Goal: Information Seeking & Learning: Check status

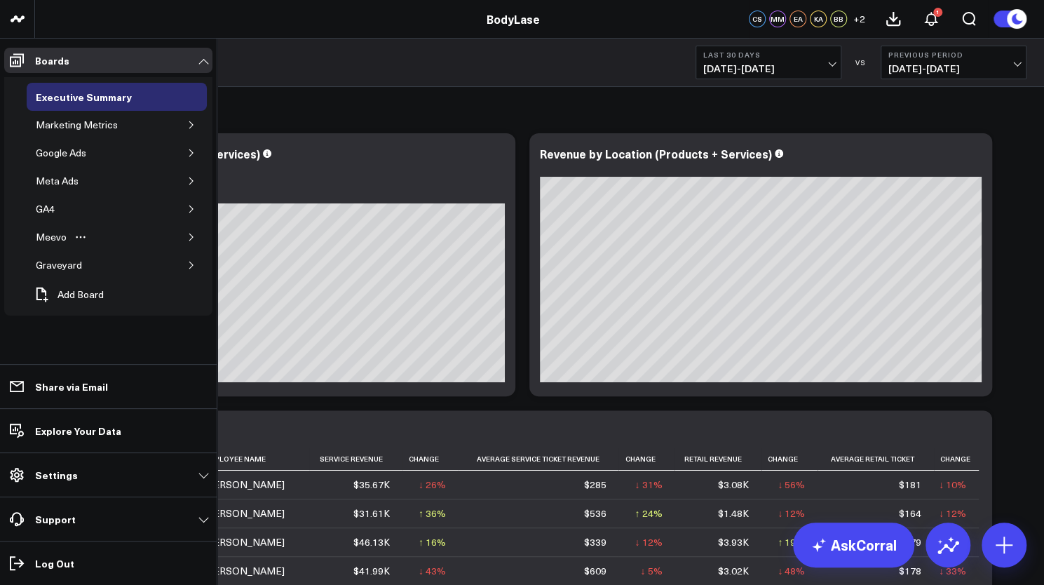
click at [191, 234] on icon "button" at bounding box center [191, 237] width 4 height 7
click at [72, 323] on div "Chapel Hill Metrics" at bounding box center [88, 331] width 90 height 17
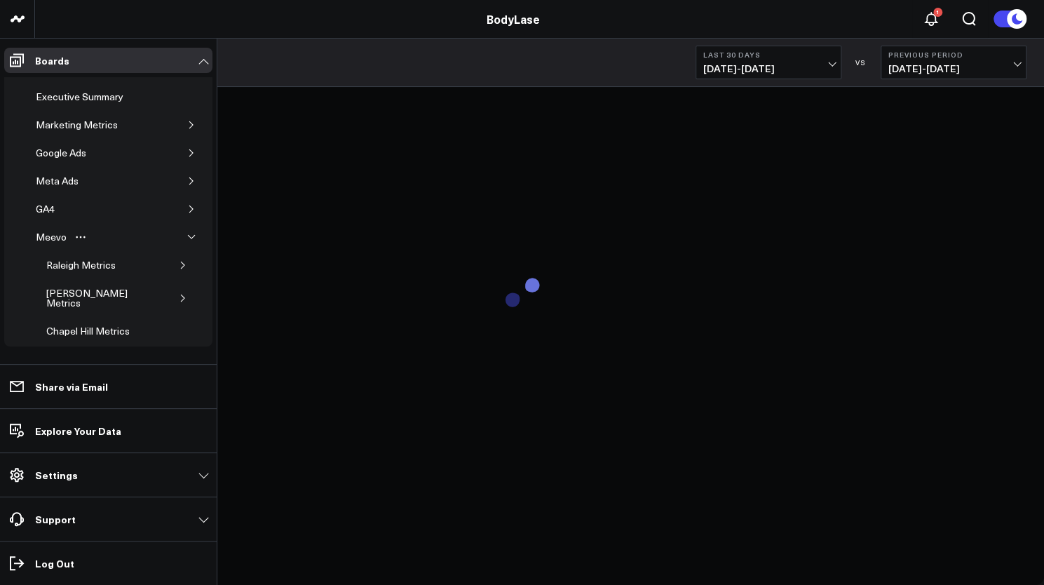
click at [782, 75] on button "Last 30 Days 09/07/25 - 10/06/25" at bounding box center [769, 63] width 146 height 34
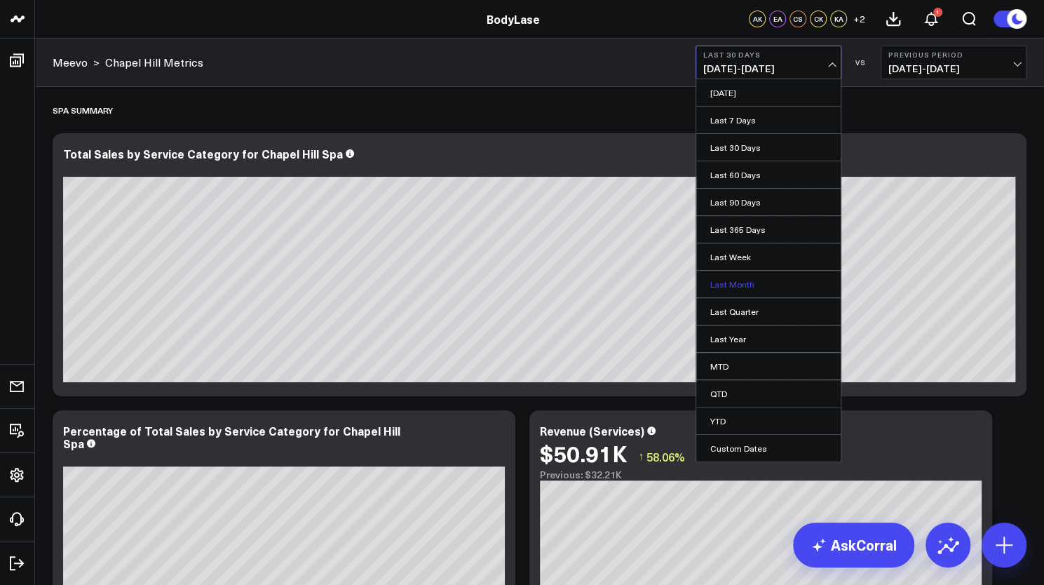
click at [743, 284] on link "Last Month" at bounding box center [768, 284] width 144 height 27
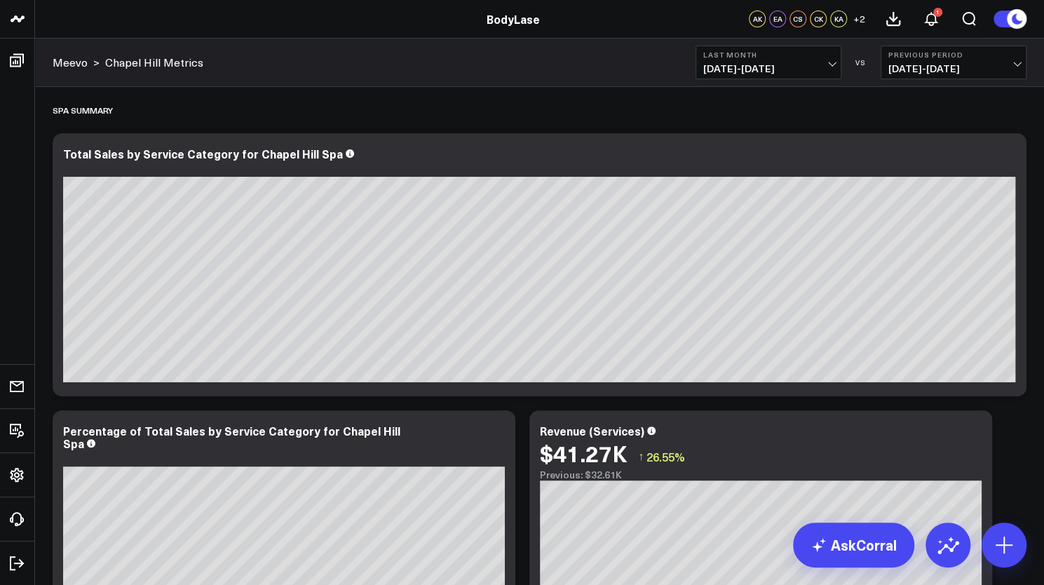
click at [968, 63] on span "08/01/25 - 08/31/25" at bounding box center [954, 68] width 130 height 11
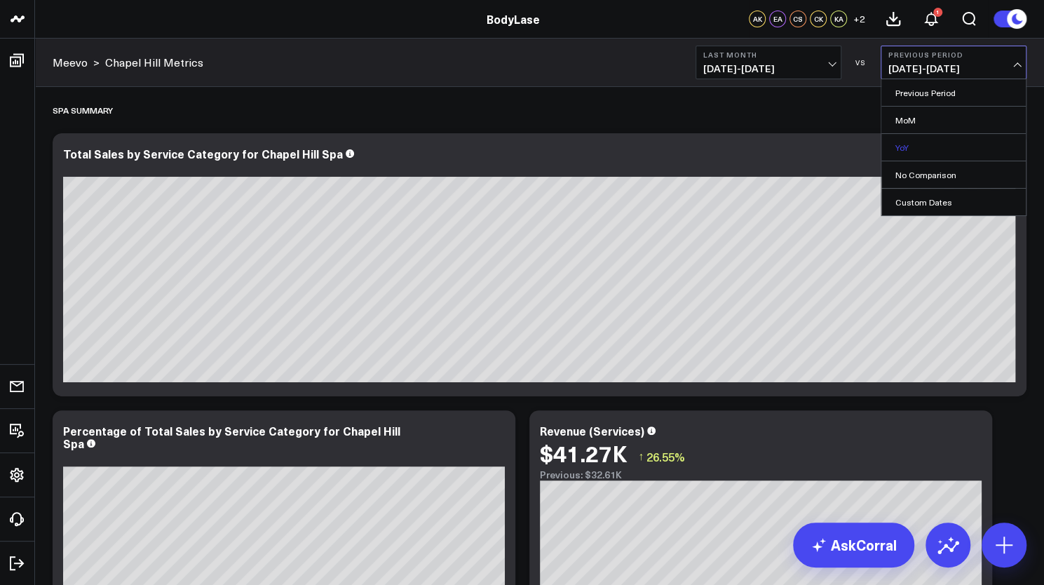
click at [943, 135] on link "YoY" at bounding box center [953, 147] width 144 height 27
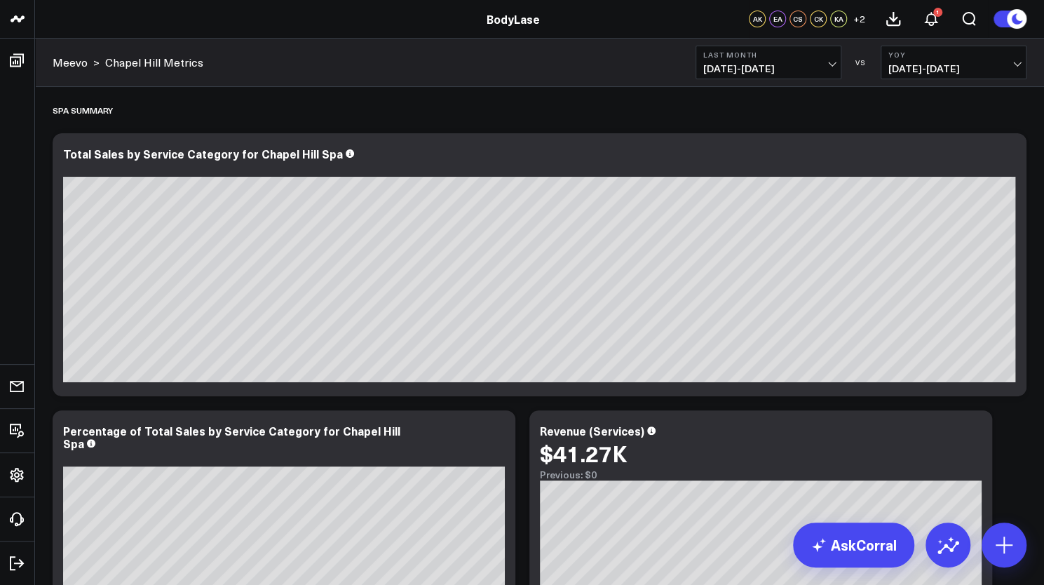
click at [974, 70] on span "09/01/24 - 09/30/24" at bounding box center [954, 68] width 130 height 11
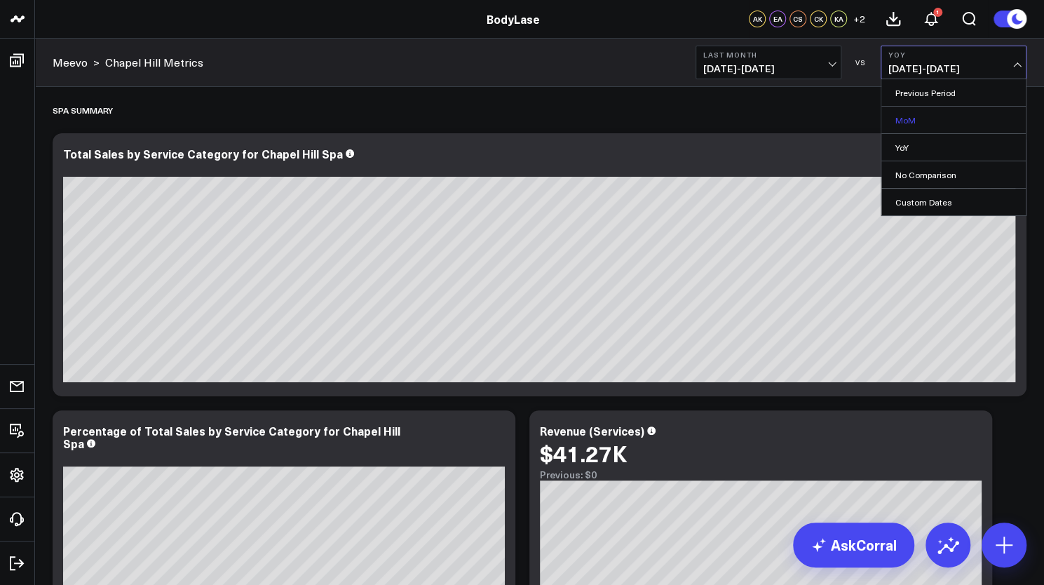
click at [928, 123] on link "MoM" at bounding box center [953, 120] width 144 height 27
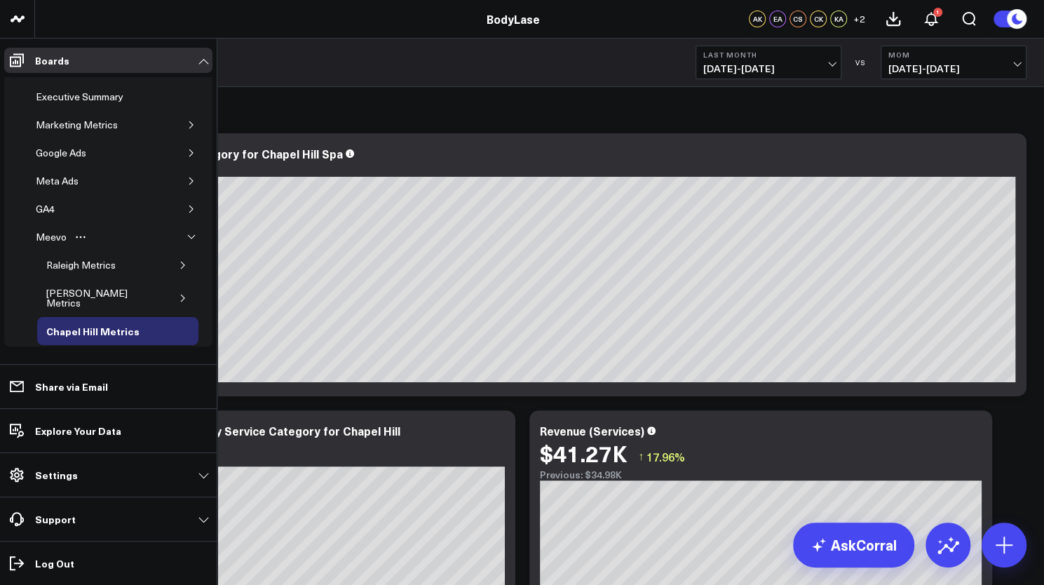
click at [79, 351] on div "[PERSON_NAME] Metrics" at bounding box center [103, 364] width 121 height 27
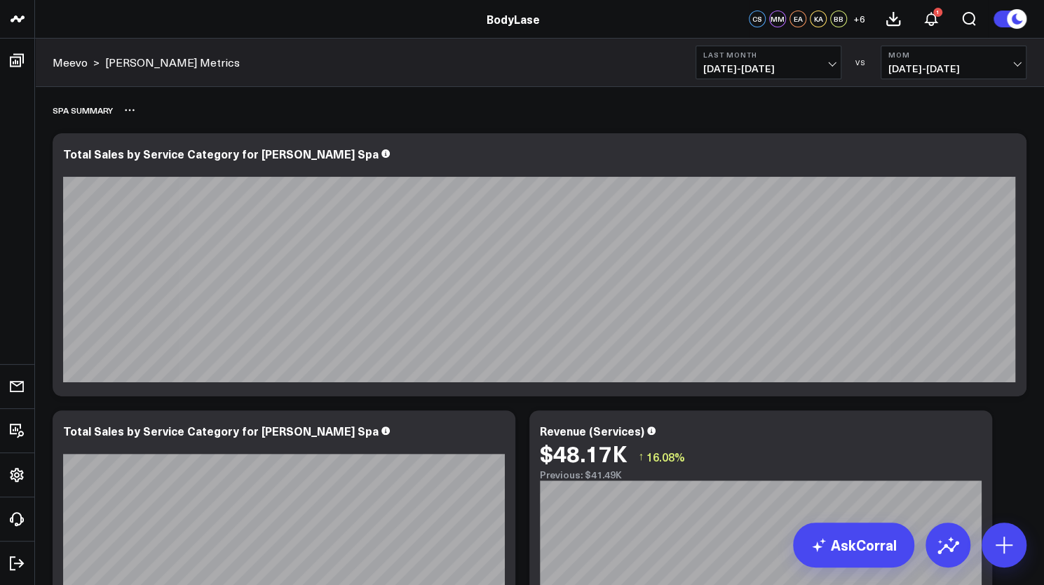
click at [635, 97] on div "Spa Summary" at bounding box center [540, 110] width 974 height 32
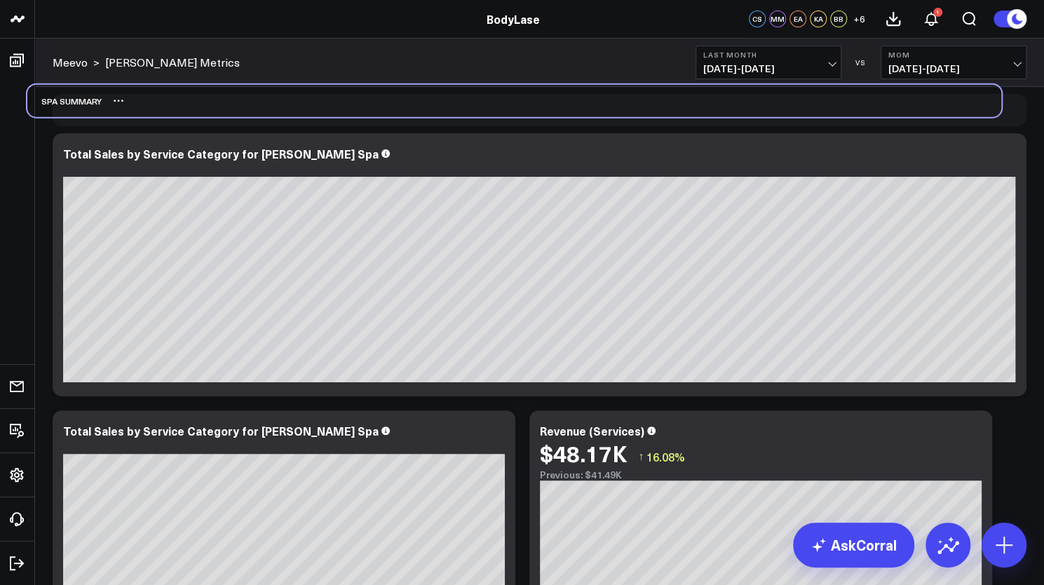
click at [609, 88] on div "Spa Summary" at bounding box center [514, 101] width 974 height 32
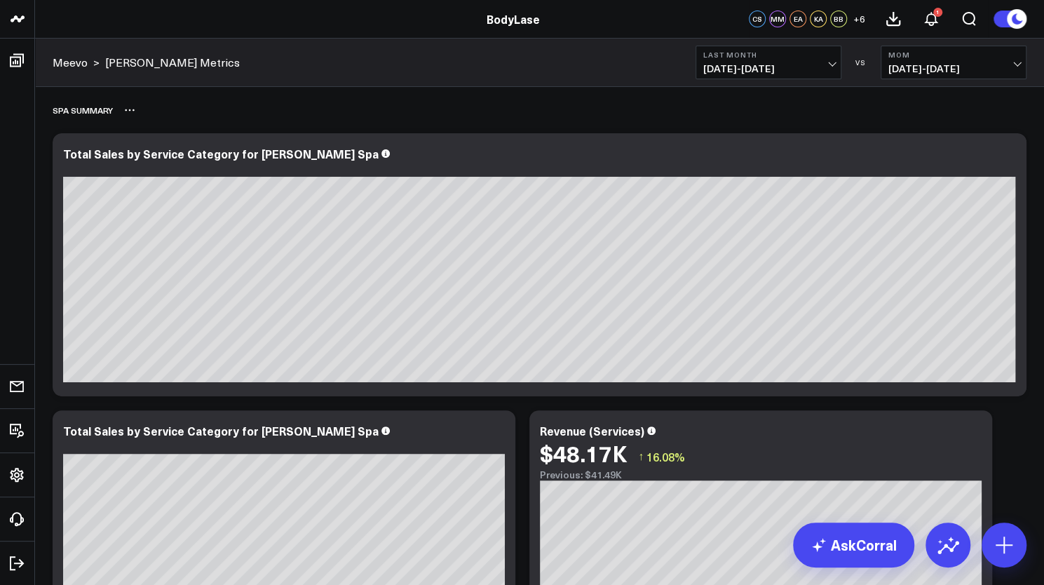
click at [669, 100] on div "Spa Summary" at bounding box center [540, 110] width 974 height 32
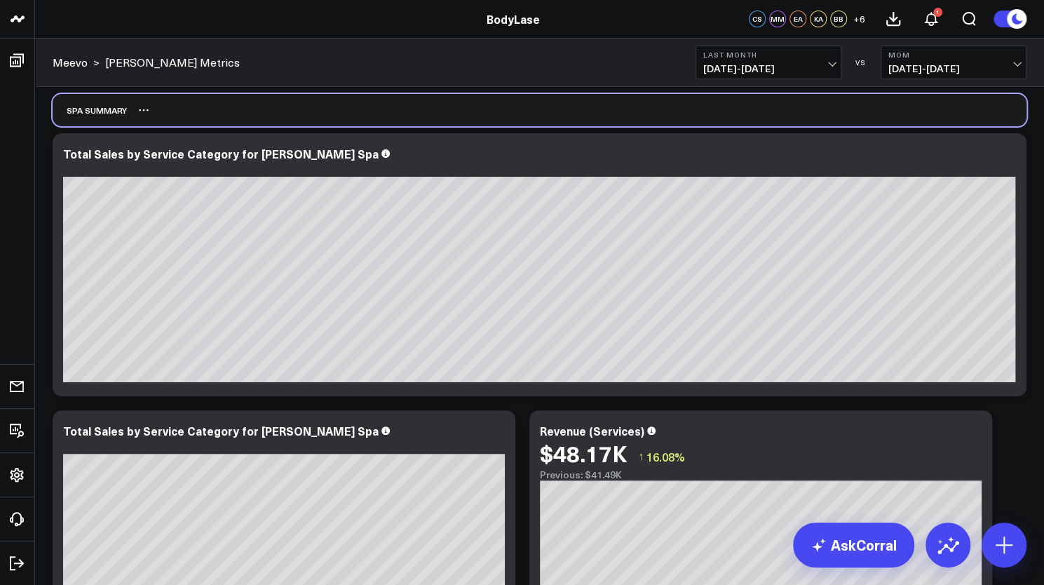
click at [669, 100] on div "Spa Summary" at bounding box center [540, 110] width 974 height 32
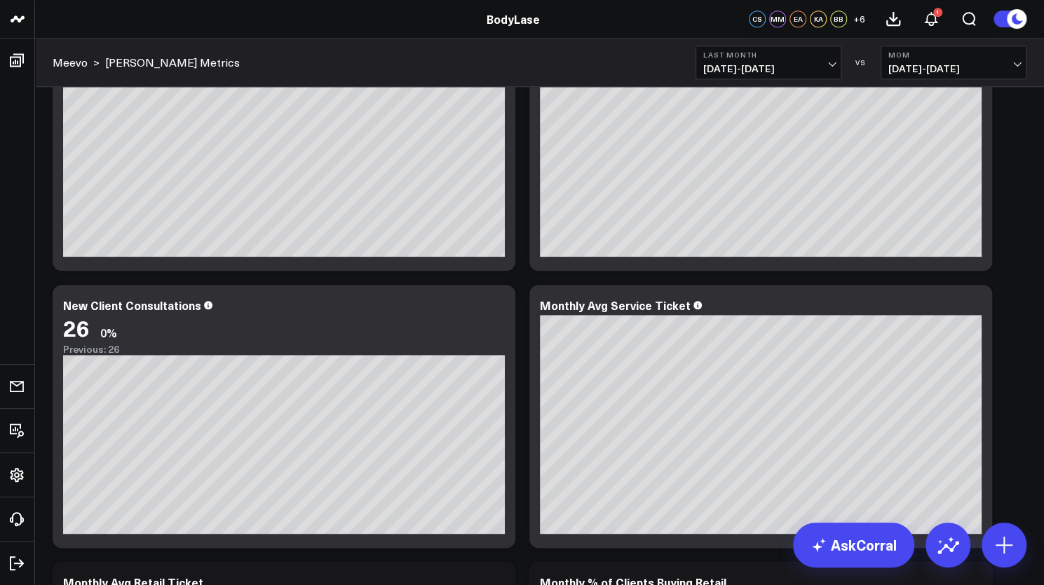
scroll to position [782, 0]
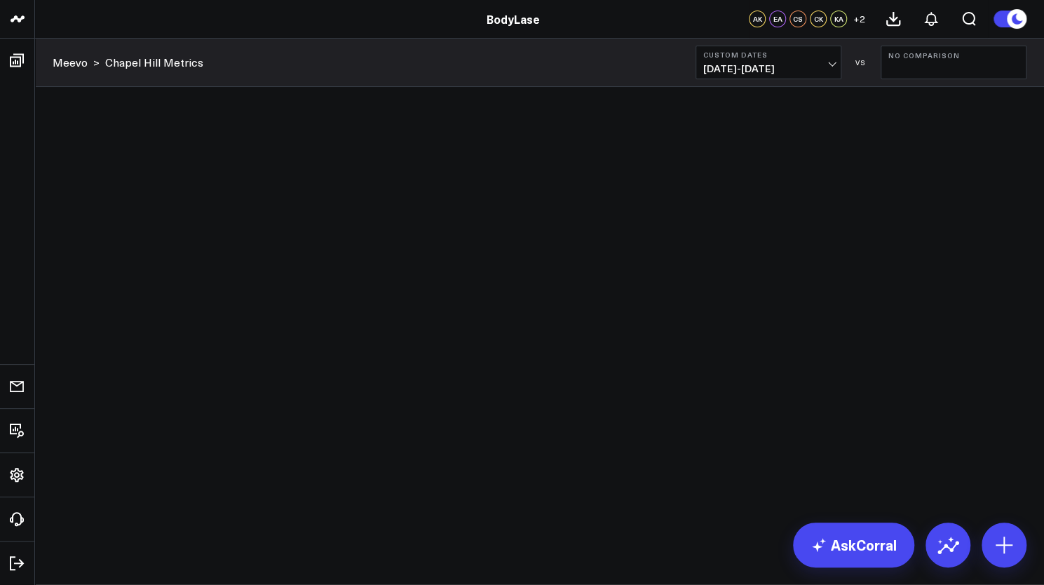
click at [786, 71] on span "01/01/25 - 09/30/25" at bounding box center [768, 68] width 130 height 11
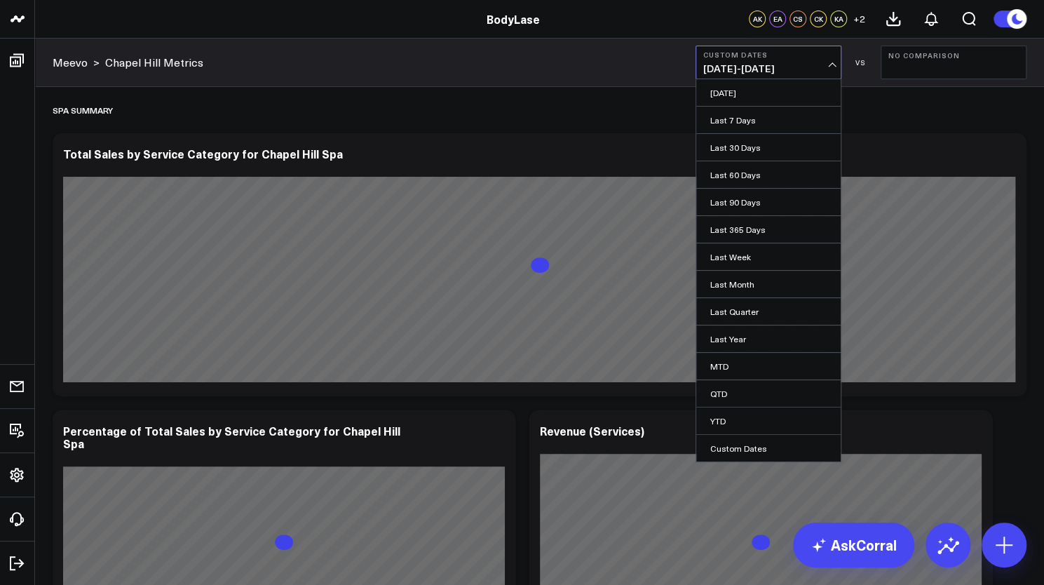
click at [784, 57] on b "Custom Dates" at bounding box center [768, 54] width 130 height 8
click at [796, 63] on span "01/01/25 - 09/30/25" at bounding box center [768, 68] width 130 height 11
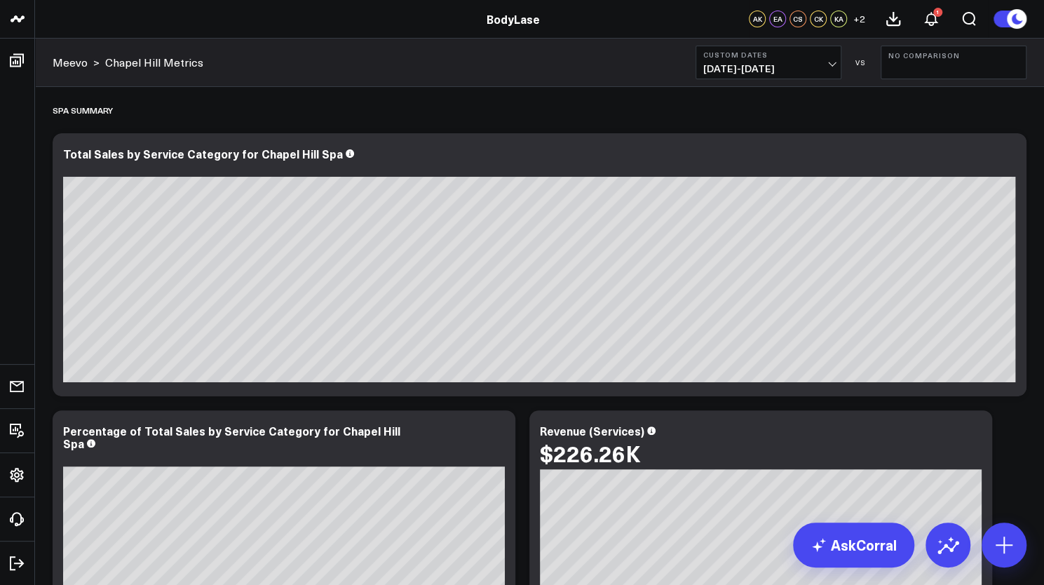
click at [792, 73] on span "01/01/25 - 09/30/25" at bounding box center [768, 68] width 130 height 11
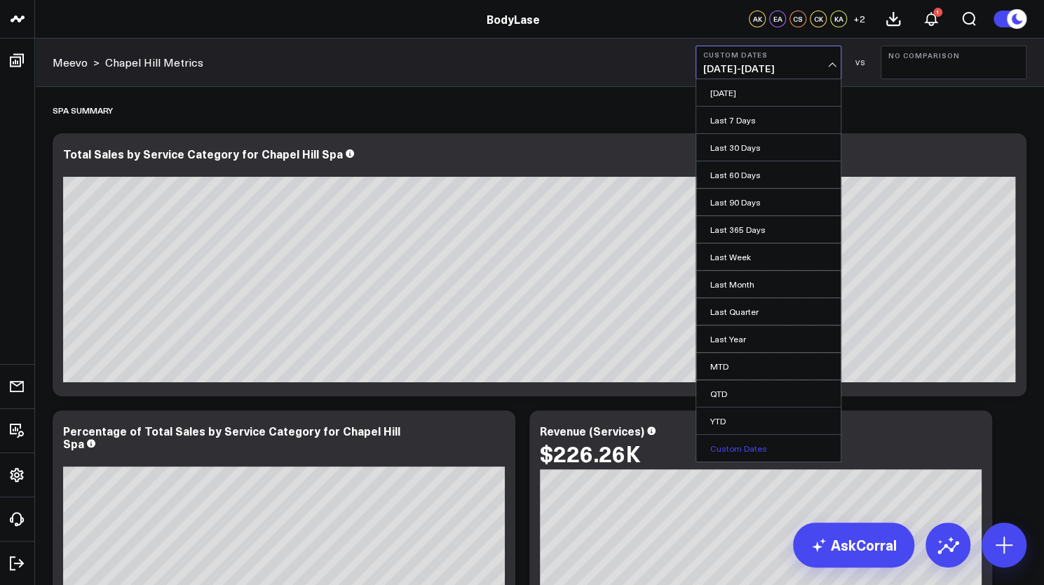
click at [761, 443] on link "Custom Dates" at bounding box center [768, 448] width 144 height 27
select select "9"
select select "2025"
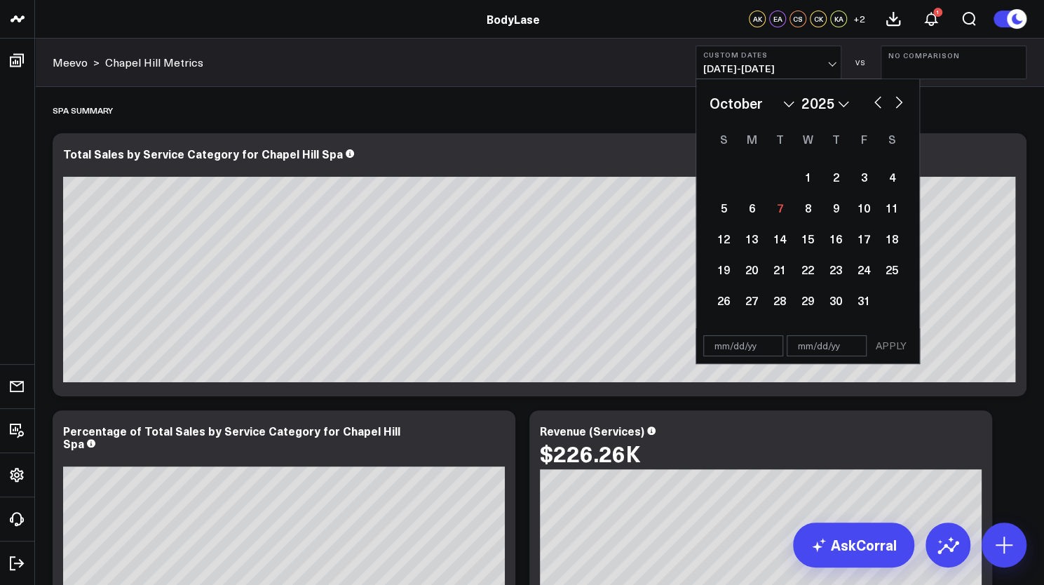
click at [729, 345] on input "text" at bounding box center [743, 345] width 80 height 21
select select "9"
select select "2025"
type input "06/01/25"
select select "5"
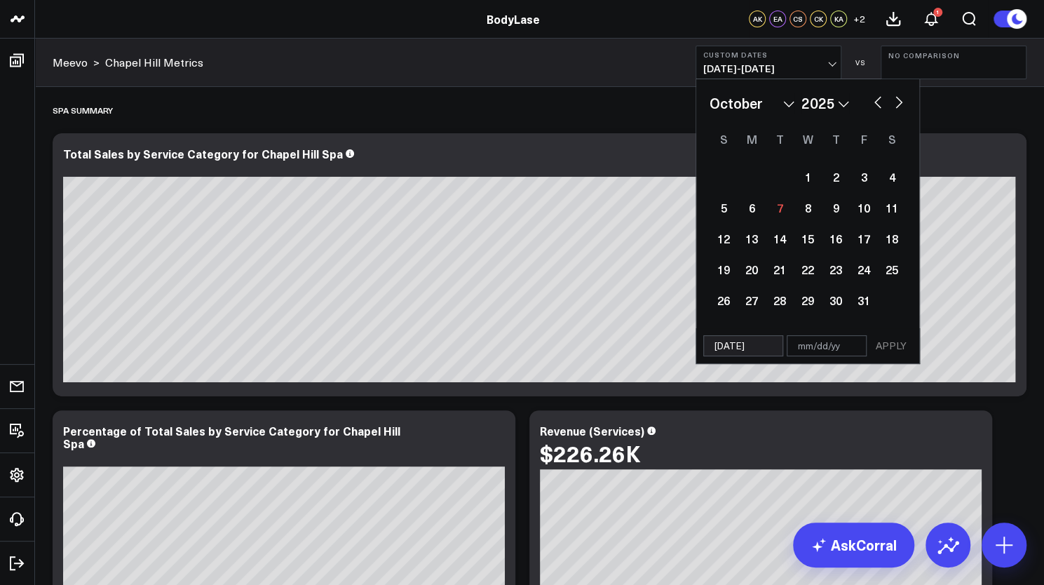
select select "2025"
type input "06/01/25"
type input "0"
select select "5"
select select "2025"
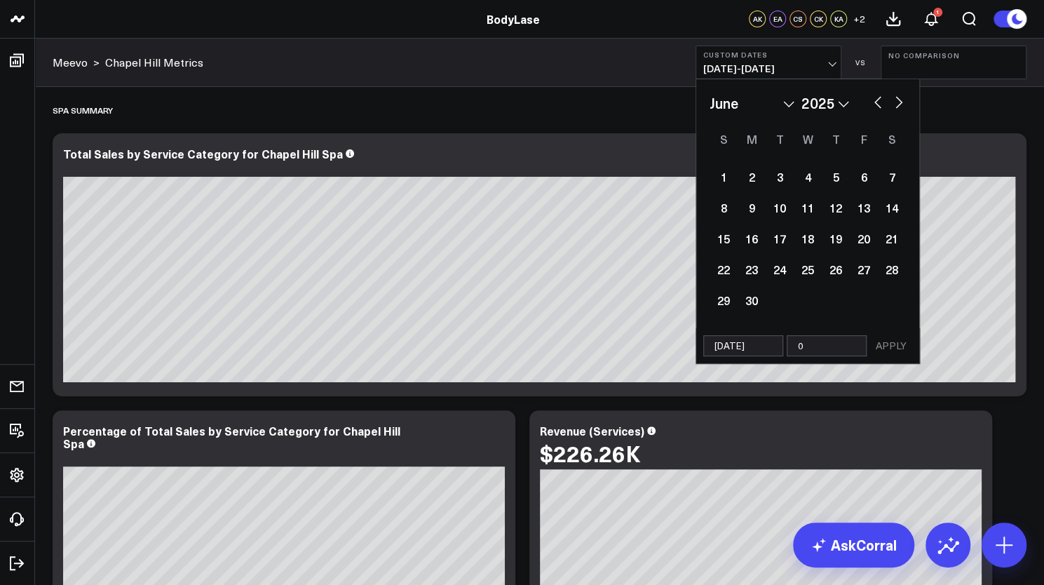
type input "06"
select select "5"
select select "2025"
type input "06/30"
select select "5"
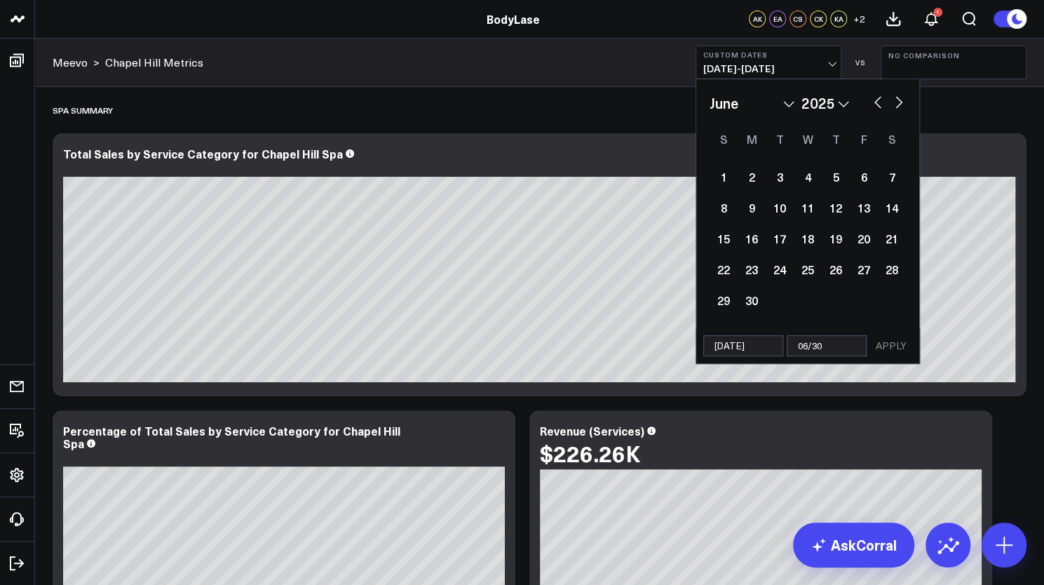
select select "2025"
type input "06/30/"
select select "5"
select select "2025"
type input "06/30/2"
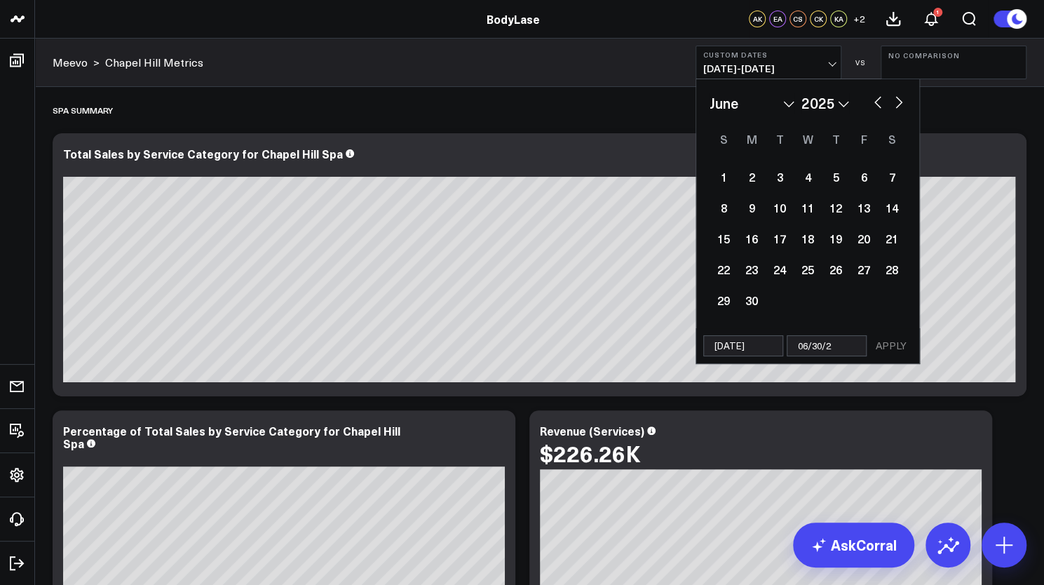
select select "5"
select select "2025"
type input "06/30/25"
select select "5"
select select "2025"
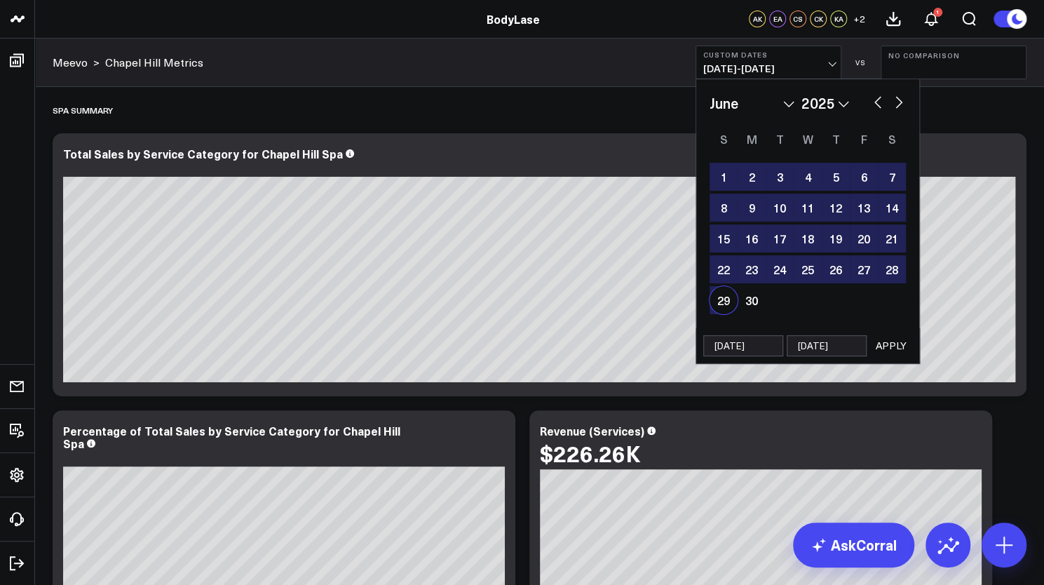
type input "06/30/25"
click at [905, 339] on button "APPLY" at bounding box center [891, 345] width 42 height 21
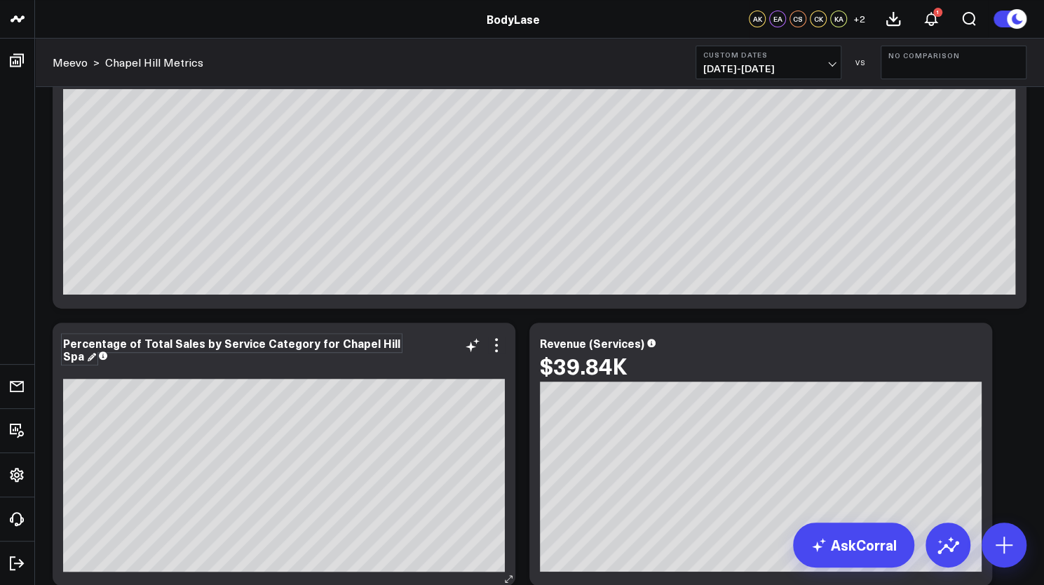
scroll to position [212, 0]
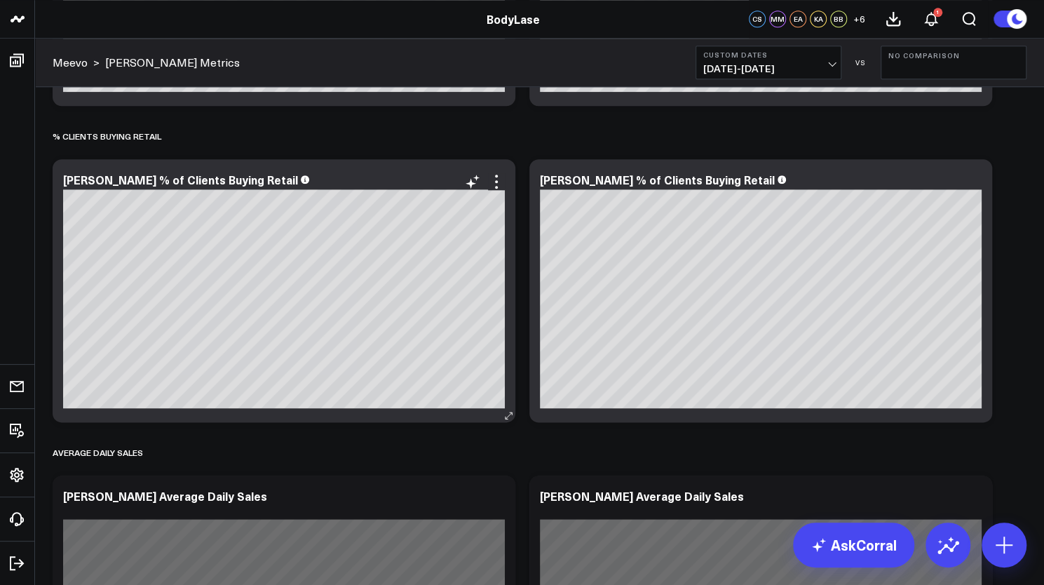
scroll to position [3914, 0]
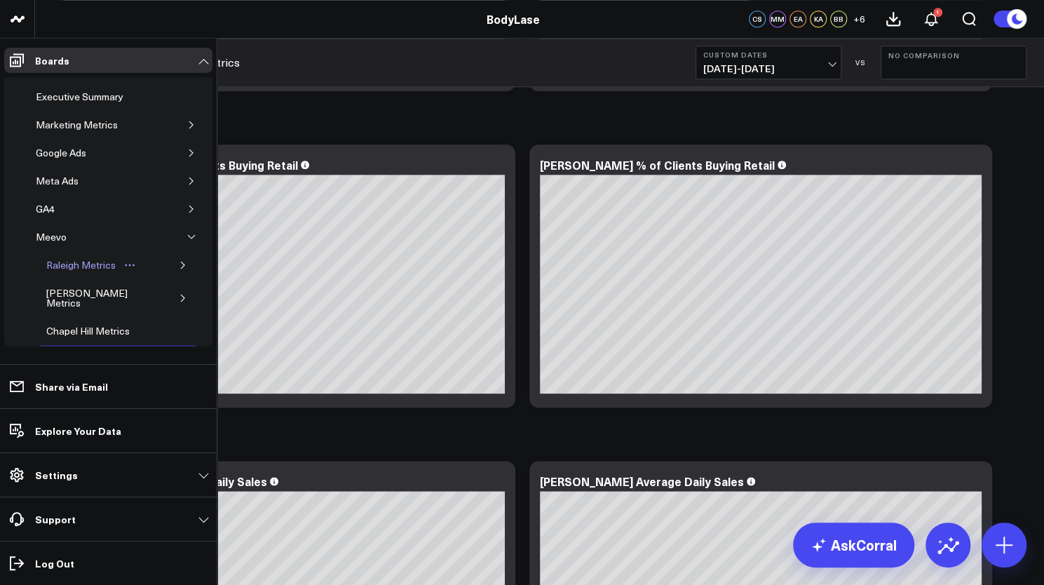
click at [68, 267] on div "Raleigh Metrics" at bounding box center [81, 265] width 76 height 17
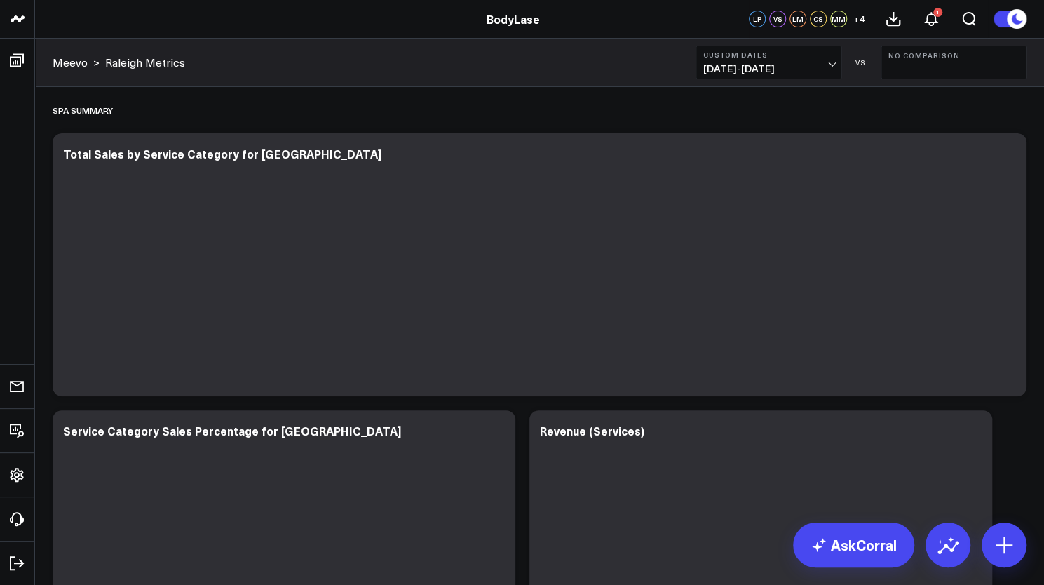
click at [900, 64] on button "No Comparison" at bounding box center [954, 63] width 146 height 34
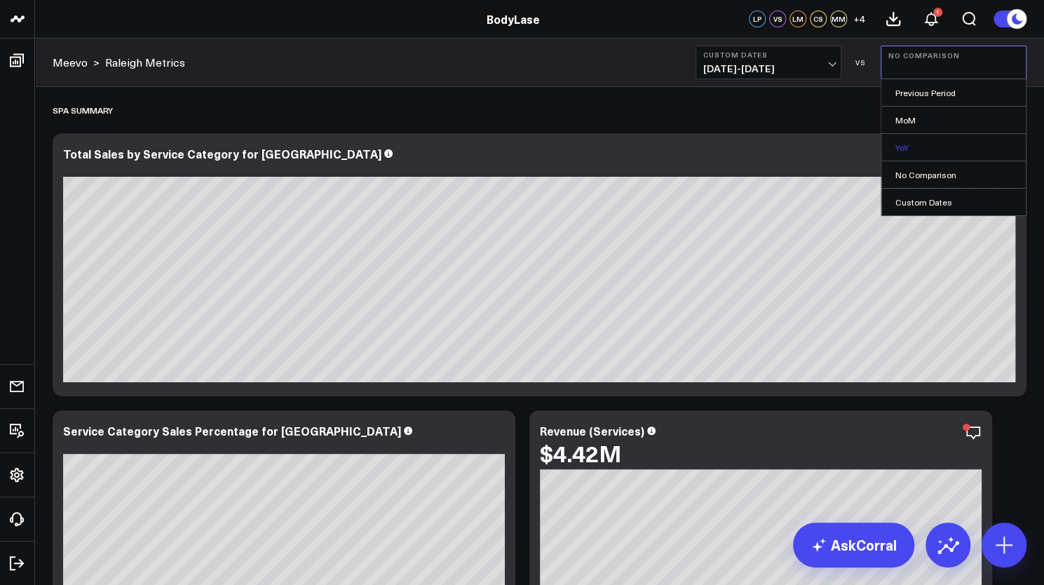
click at [910, 149] on link "YoY" at bounding box center [953, 147] width 144 height 27
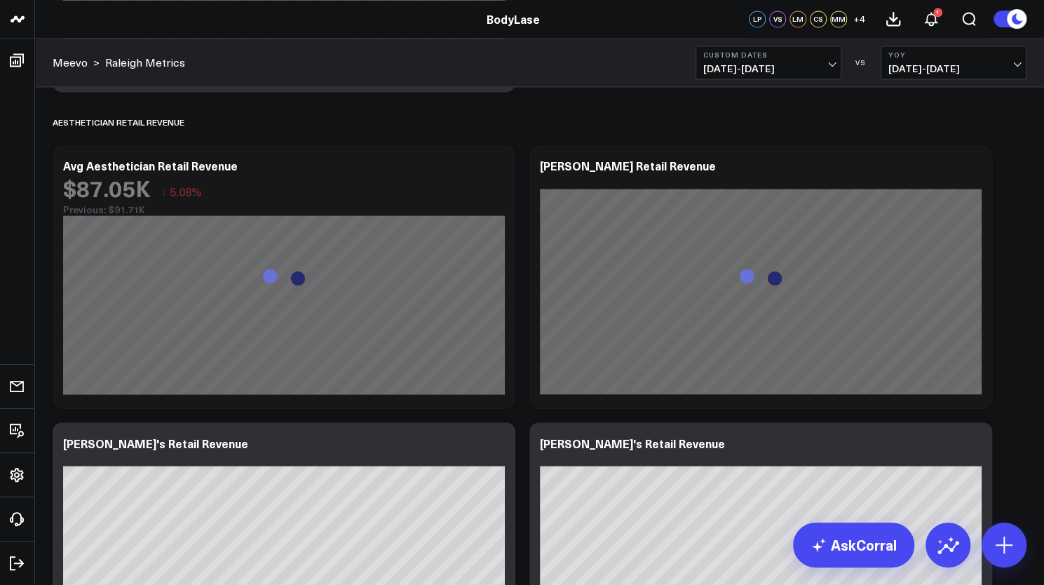
scroll to position [4365, 0]
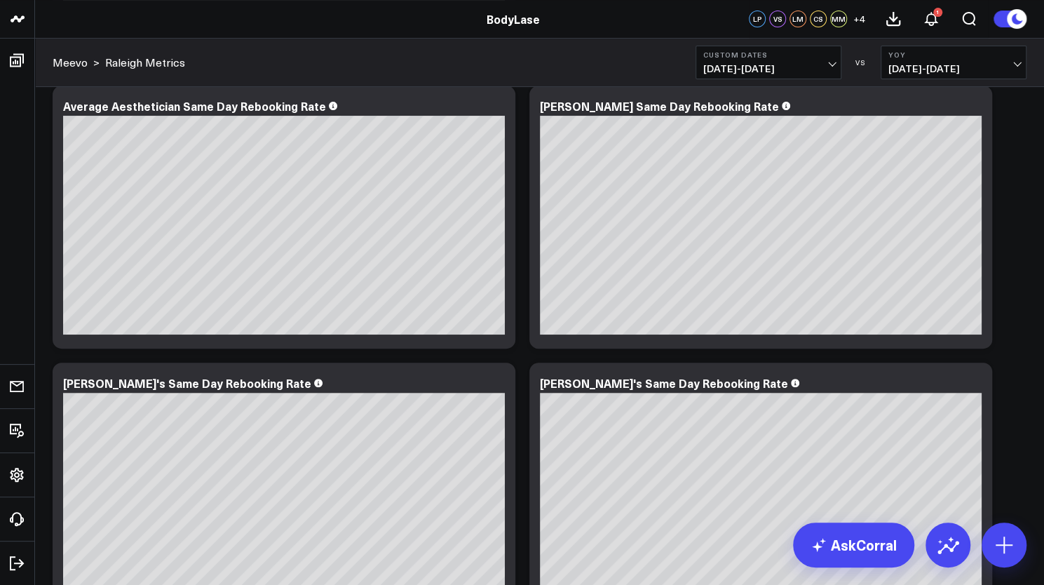
scroll to position [10098, 0]
